Goal: Transaction & Acquisition: Book appointment/travel/reservation

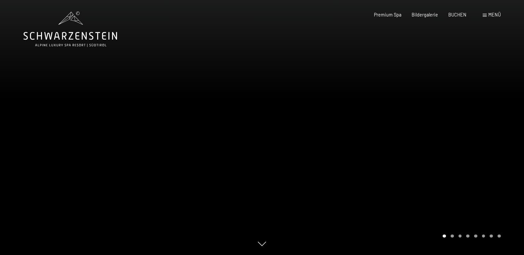
click at [415, 147] on div at bounding box center [393, 127] width 262 height 255
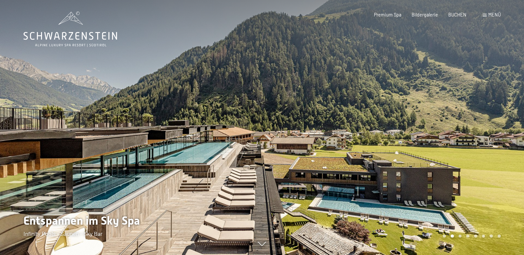
click at [415, 147] on div at bounding box center [393, 127] width 262 height 255
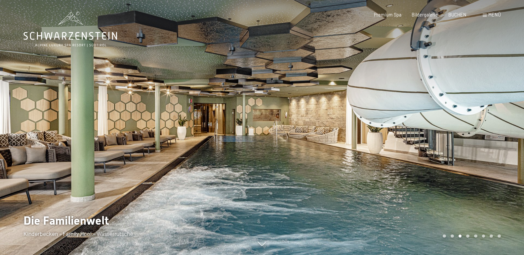
click at [415, 147] on div at bounding box center [393, 127] width 262 height 255
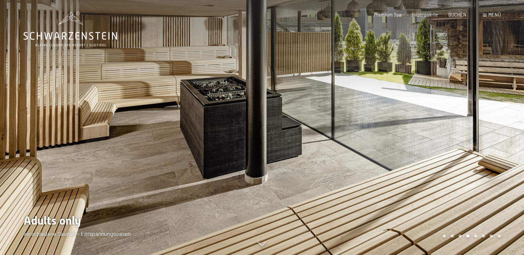
click at [415, 147] on div at bounding box center [393, 127] width 262 height 255
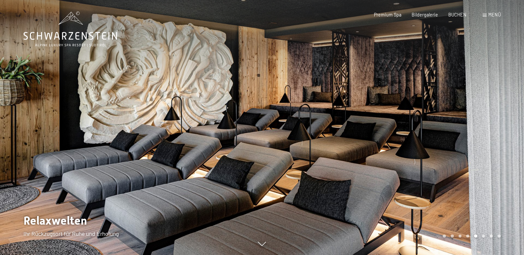
click at [415, 147] on div at bounding box center [393, 127] width 262 height 255
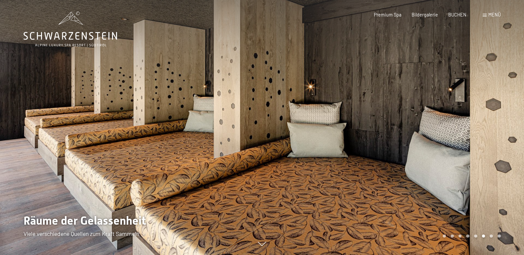
click at [415, 147] on div at bounding box center [393, 127] width 262 height 255
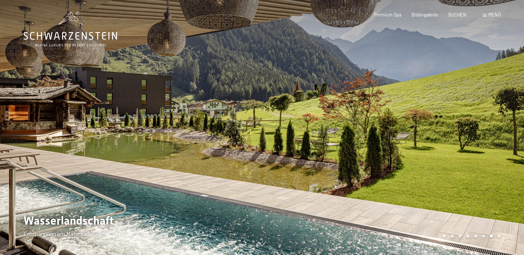
click at [412, 142] on div at bounding box center [393, 127] width 262 height 255
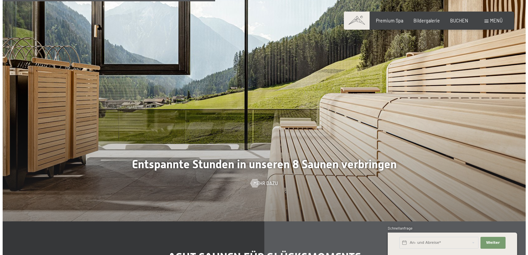
scroll to position [1718, 0]
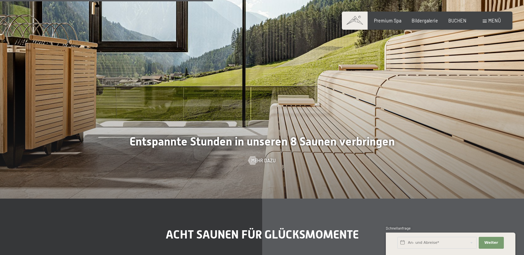
click at [266, 157] on div at bounding box center [262, 71] width 524 height 255
click at [266, 161] on span "Mehr dazu" at bounding box center [270, 161] width 24 height 7
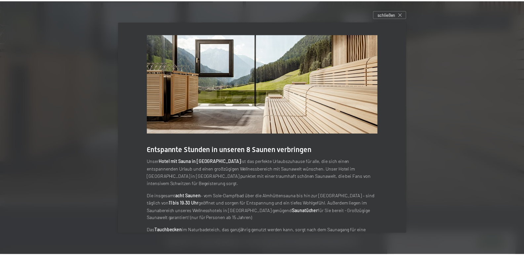
scroll to position [0, 0]
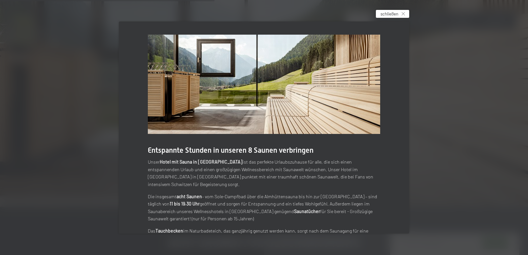
click at [399, 13] on span "schließen" at bounding box center [390, 14] width 18 height 6
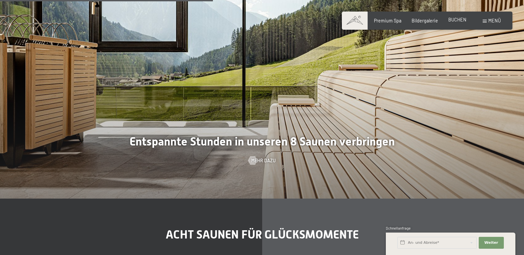
click at [460, 21] on span "BUCHEN" at bounding box center [457, 20] width 18 height 6
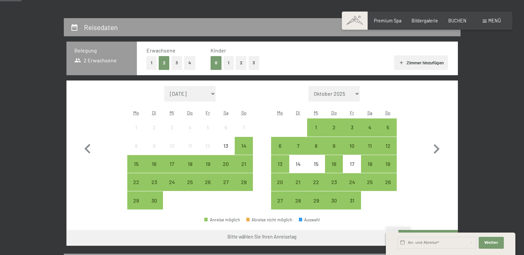
scroll to position [132, 0]
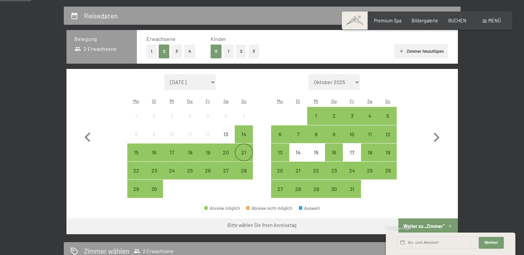
click at [246, 155] on div "21" at bounding box center [243, 158] width 17 height 17
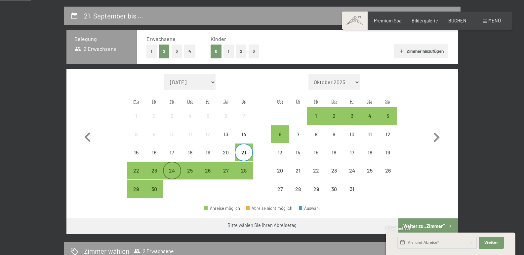
click at [173, 172] on div "24" at bounding box center [172, 176] width 17 height 17
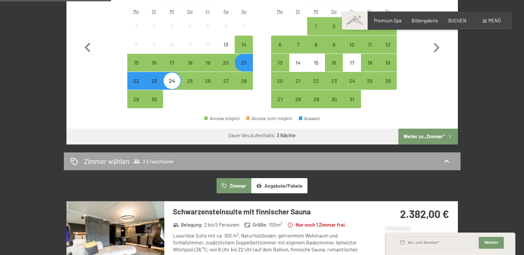
scroll to position [231, 0]
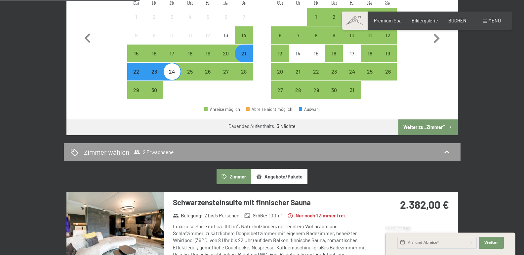
click at [433, 127] on button "Weiter zu „Zimmer“" at bounding box center [427, 128] width 59 height 16
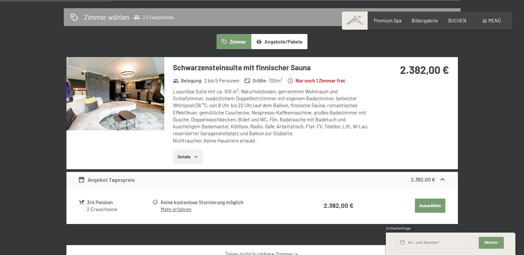
scroll to position [139, 0]
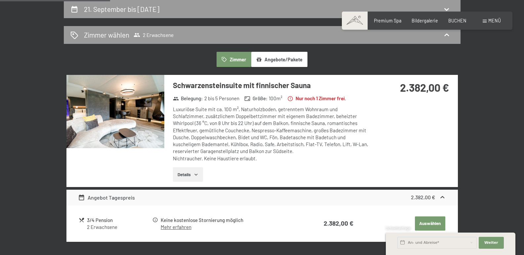
click at [116, 130] on img at bounding box center [115, 111] width 98 height 73
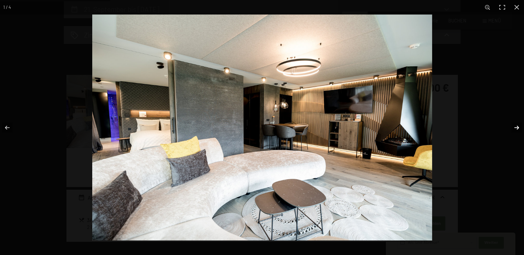
click at [516, 127] on button "button" at bounding box center [511, 127] width 23 height 33
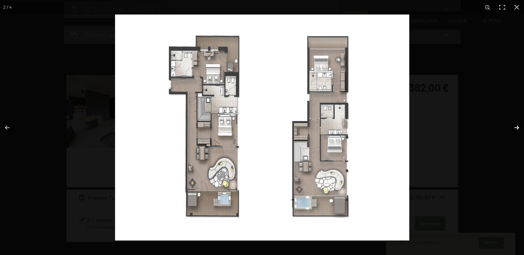
click at [516, 127] on button "button" at bounding box center [511, 127] width 23 height 33
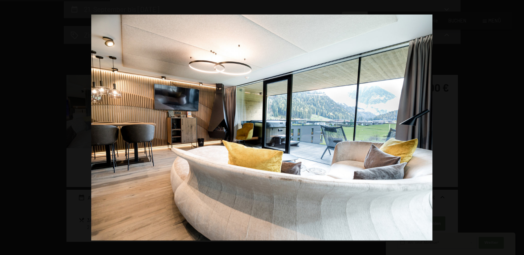
click at [516, 127] on button "button" at bounding box center [511, 127] width 23 height 33
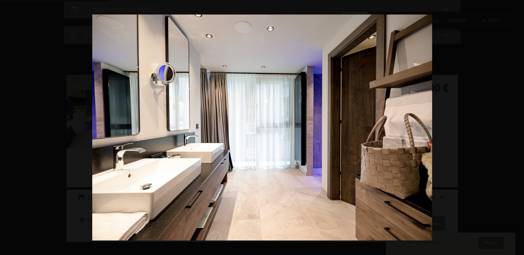
click at [516, 127] on button "button" at bounding box center [511, 127] width 23 height 33
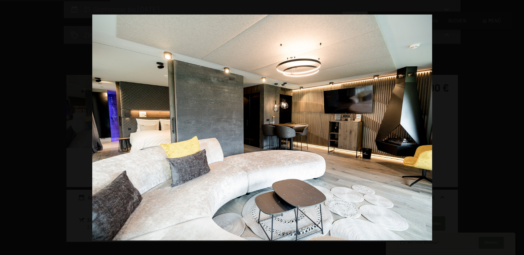
click at [516, 127] on button "button" at bounding box center [511, 127] width 23 height 33
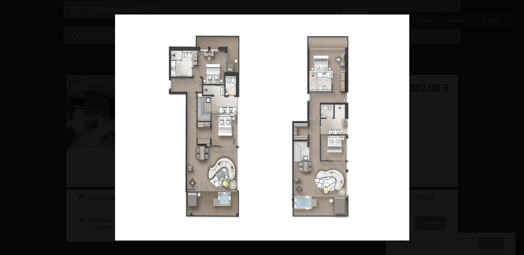
click at [516, 127] on button "button" at bounding box center [511, 127] width 23 height 33
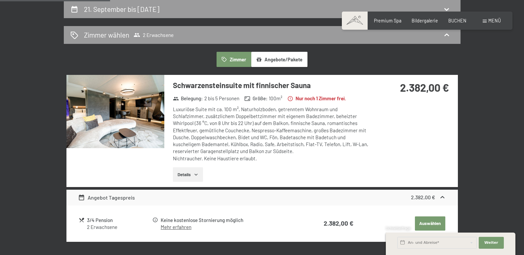
click at [0, 0] on button "button" at bounding box center [0, 0] width 0 height 0
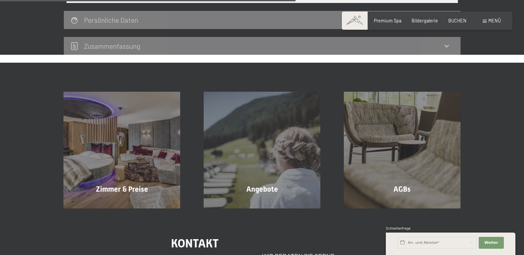
scroll to position [436, 0]
